Goal: Navigation & Orientation: Go to known website

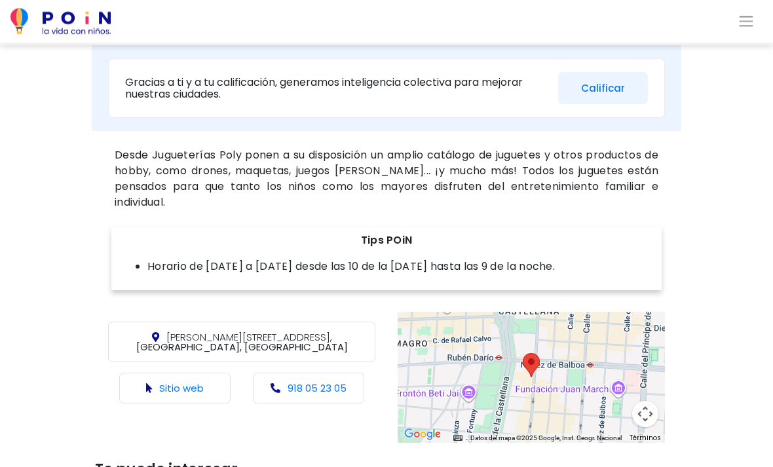
scroll to position [418, 0]
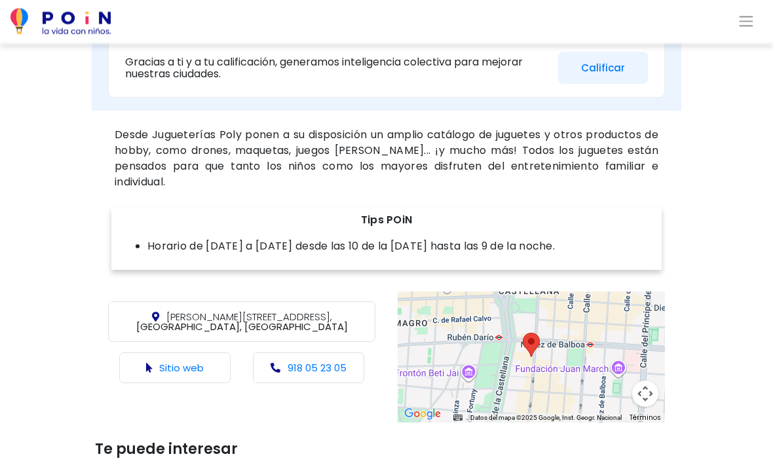
click at [193, 361] on link "Sitio web" at bounding box center [181, 368] width 45 height 14
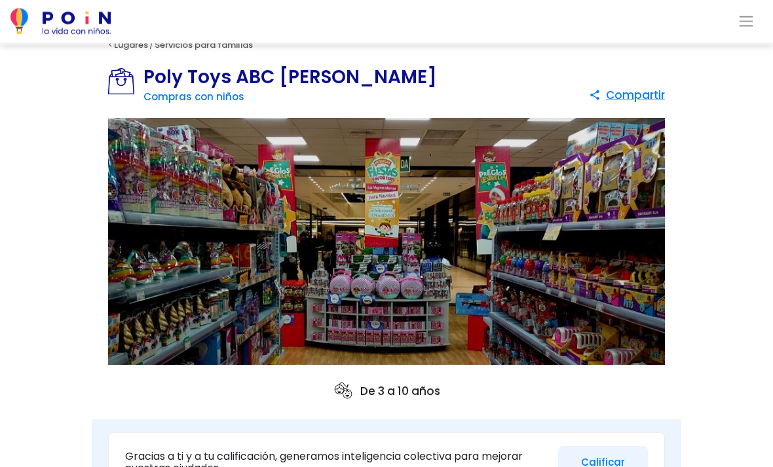
scroll to position [0, 0]
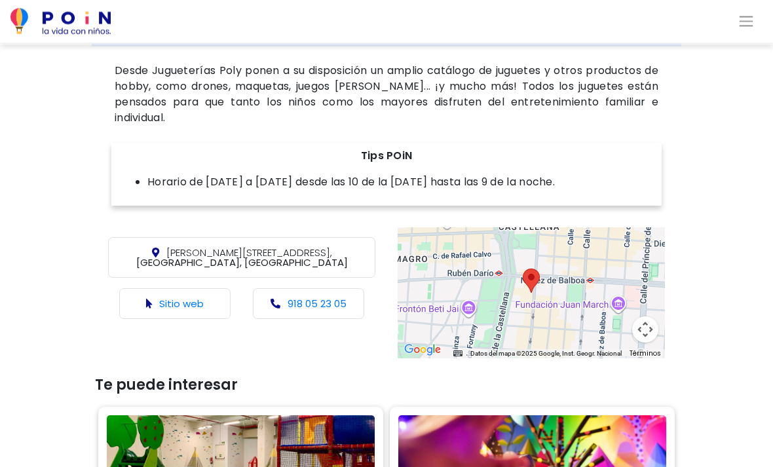
scroll to position [481, 0]
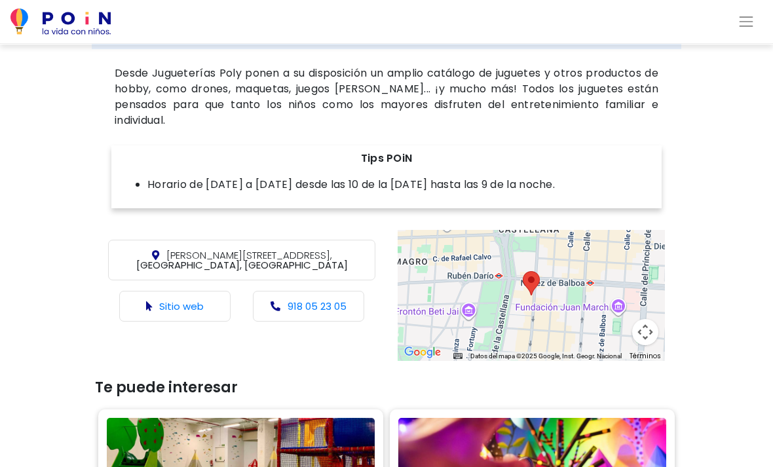
click at [212, 291] on p "Sitio web" at bounding box center [174, 306] width 111 height 31
click at [208, 291] on p "Sitio web" at bounding box center [174, 306] width 111 height 31
click at [200, 299] on link "Sitio web" at bounding box center [181, 306] width 45 height 14
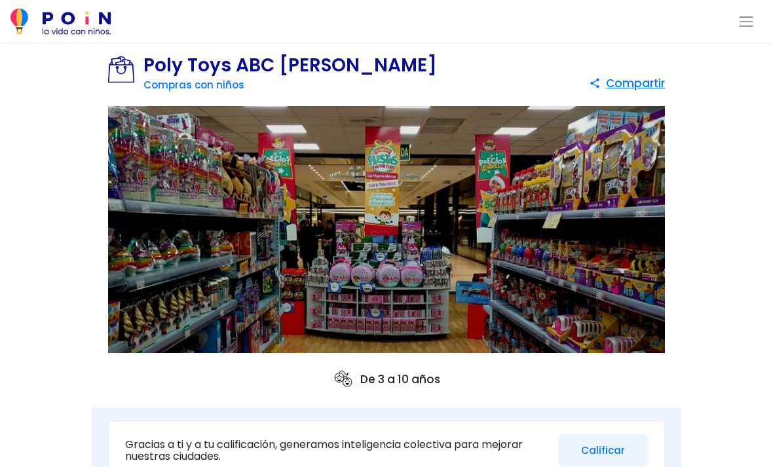
scroll to position [0, 0]
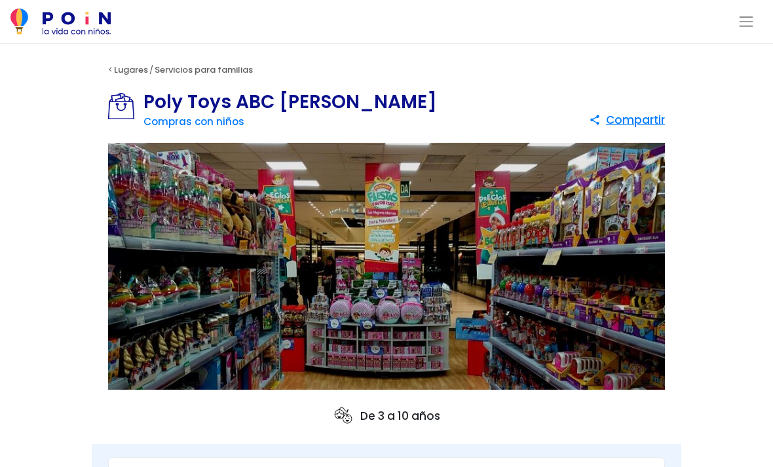
click at [734, 24] on button "Toggle navigation" at bounding box center [745, 21] width 33 height 22
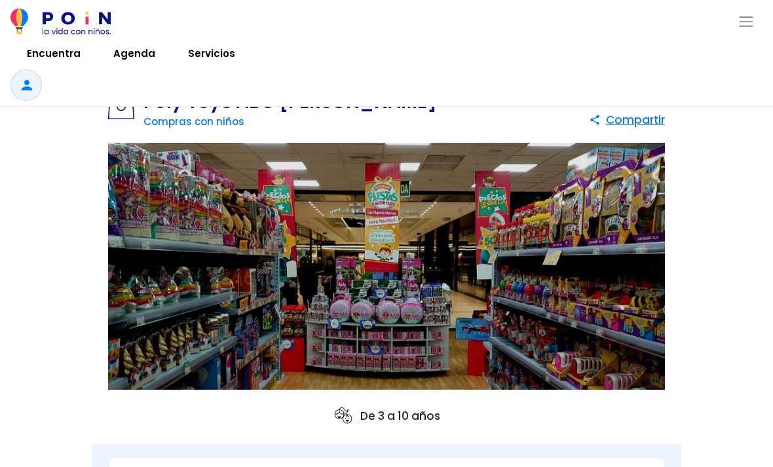
click at [62, 65] on link "Encuentra" at bounding box center [53, 53] width 86 height 31
